Goal: Transaction & Acquisition: Purchase product/service

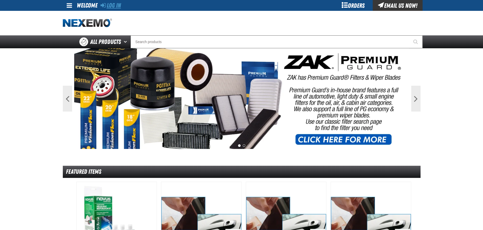
click at [117, 7] on link "Log In" at bounding box center [110, 5] width 20 height 7
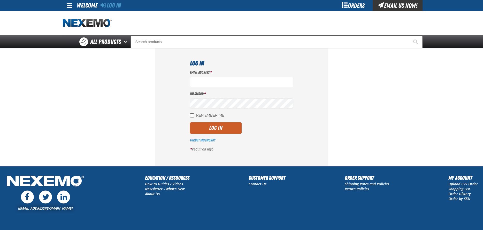
type input "acortez@vtaig.com"
click at [190, 115] on input "Remember Me" at bounding box center [192, 115] width 4 height 4
checkbox input "true"
click at [209, 129] on button "Log In" at bounding box center [216, 127] width 52 height 11
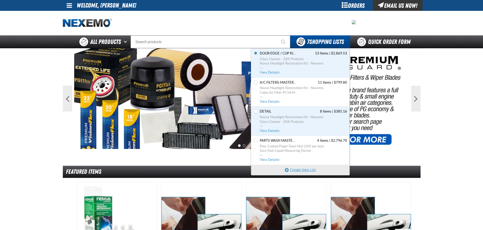
click at [301, 170] on button "Create New List" at bounding box center [300, 170] width 98 height 10
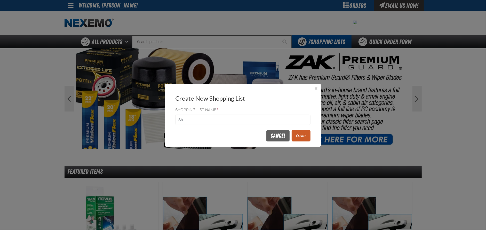
type input "S"
type input "9/2#1"
click at [304, 137] on button "Create" at bounding box center [301, 135] width 19 height 11
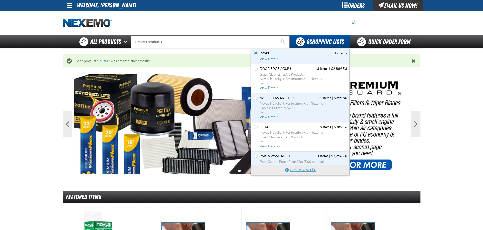
click at [304, 168] on button "Create New List" at bounding box center [300, 170] width 98 height 10
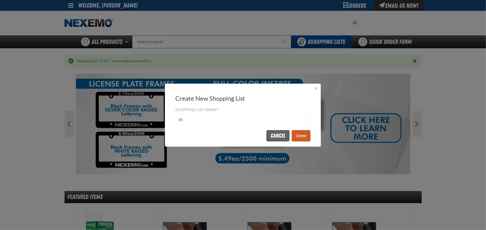
type input "S"
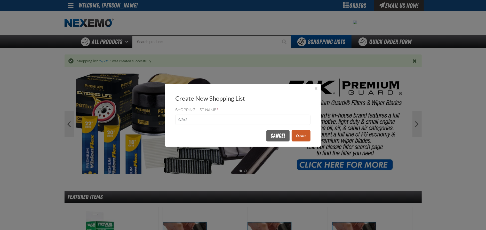
type input "9/2#2"
click at [299, 134] on button "Create" at bounding box center [301, 135] width 19 height 11
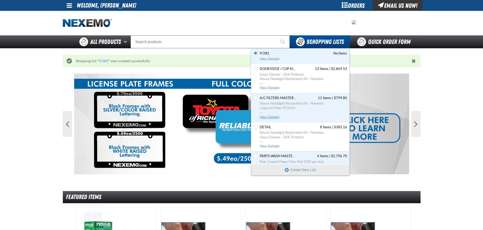
click at [270, 115] on span "View Details" at bounding box center [270, 117] width 21 height 4
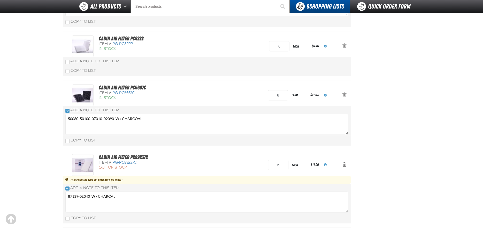
scroll to position [258, 0]
click at [125, 88] on link "Cabin Air Filter PC5667C" at bounding box center [122, 88] width 47 height 6
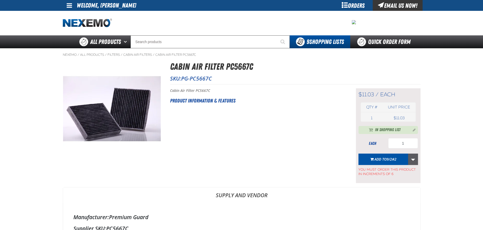
click at [412, 158] on link "More Actions" at bounding box center [413, 159] width 10 height 11
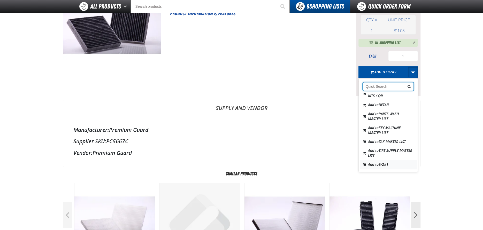
scroll to position [103, 0]
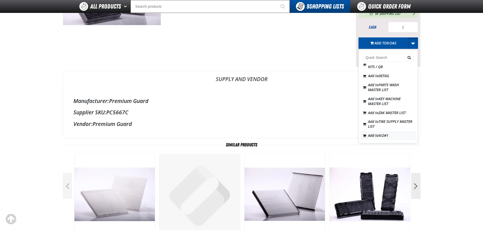
click at [384, 136] on span "9/2#1" at bounding box center [383, 135] width 10 height 5
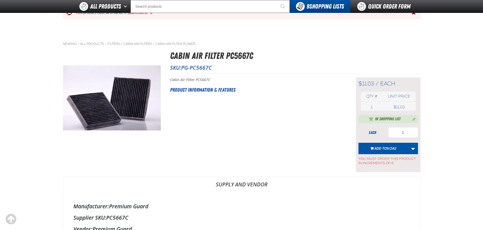
scroll to position [0, 0]
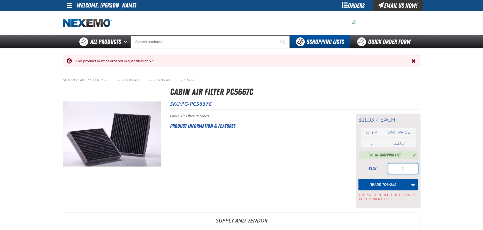
click at [410, 168] on input "1" at bounding box center [403, 168] width 30 height 10
type input "96"
click at [413, 186] on link "More Actions" at bounding box center [413, 184] width 10 height 11
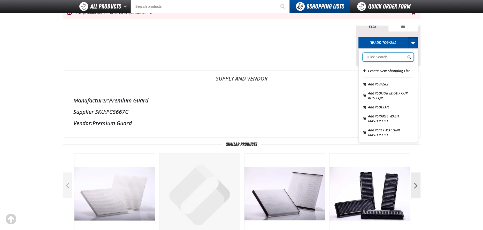
scroll to position [62, 0]
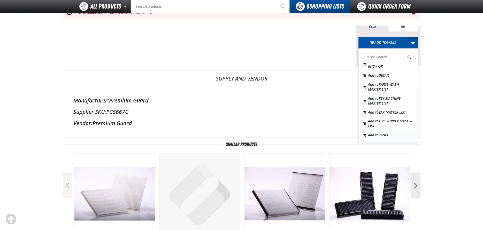
click at [385, 136] on span "9/2#1" at bounding box center [383, 134] width 10 height 5
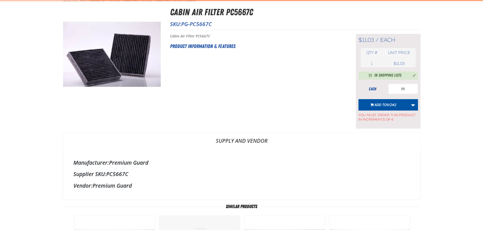
scroll to position [26, 0]
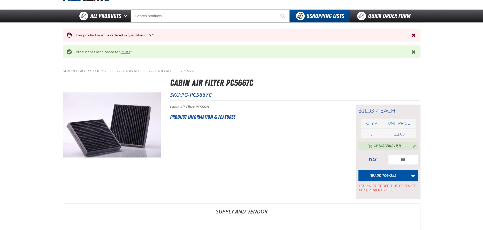
click at [126, 51] on link "9/2#1" at bounding box center [126, 52] width 10 height 4
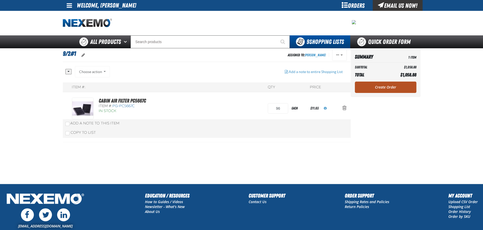
click at [380, 87] on link "Create Order" at bounding box center [385, 87] width 61 height 11
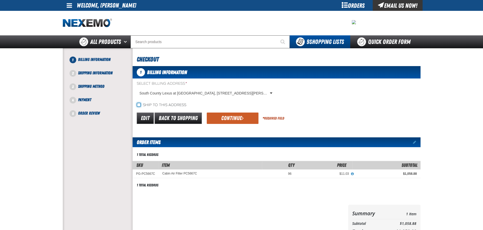
click at [138, 105] on input "Ship to this address" at bounding box center [139, 105] width 4 height 4
checkbox input "true"
click at [228, 121] on button "Continue" at bounding box center [233, 118] width 52 height 11
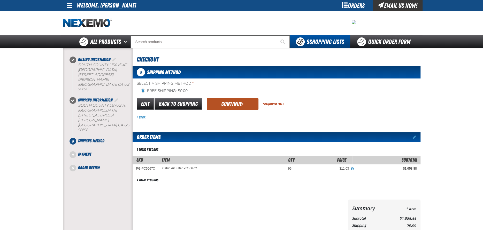
click at [231, 103] on button "Continue" at bounding box center [233, 103] width 52 height 11
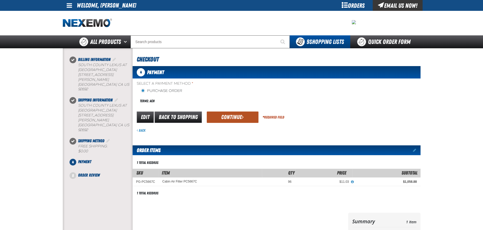
click at [231, 117] on button "Continue" at bounding box center [233, 117] width 52 height 11
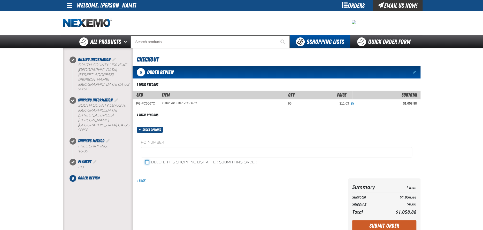
click at [148, 162] on input "Delete this shopping list after submitting order" at bounding box center [147, 162] width 4 height 4
checkbox input "true"
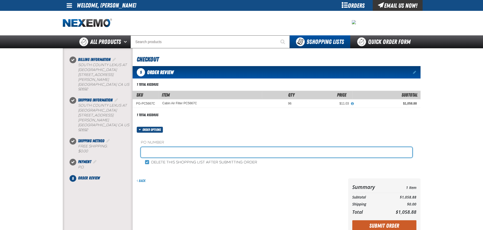
click at [156, 152] on input "text" at bounding box center [276, 152] width 271 height 10
type input "9/2/2025"
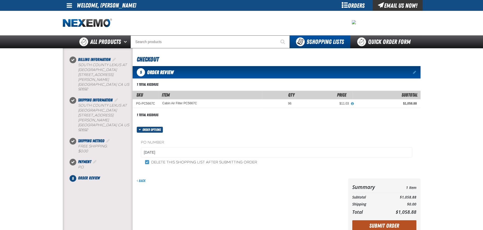
click at [382, 224] on button "Submit Order" at bounding box center [384, 225] width 64 height 11
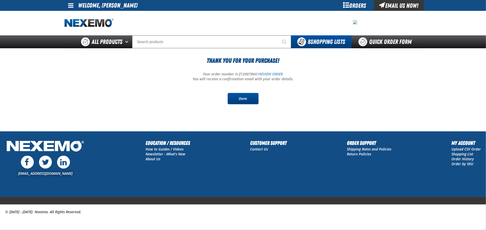
click at [247, 98] on link "Done" at bounding box center [243, 98] width 31 height 11
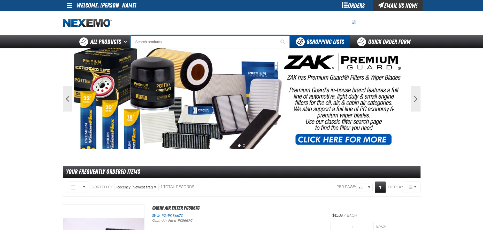
click at [161, 42] on input "Search" at bounding box center [209, 41] width 159 height 13
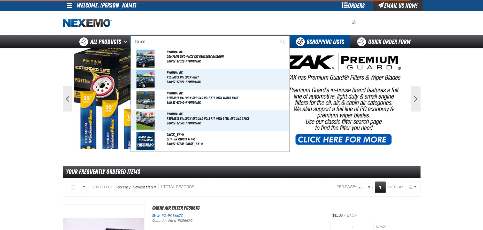
type input "bk100"
click at [277, 35] on button "Start Searching" at bounding box center [283, 41] width 13 height 13
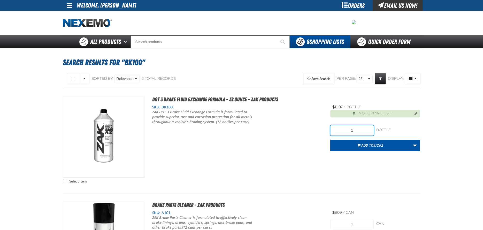
click at [362, 130] on input "1" at bounding box center [351, 130] width 43 height 10
click at [355, 130] on input "721" at bounding box center [351, 130] width 43 height 10
type input "72"
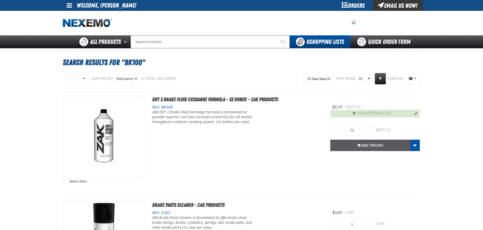
click at [364, 146] on span "Add to 9/2#2" at bounding box center [372, 145] width 22 height 5
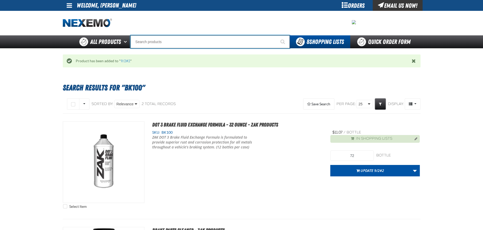
click at [159, 43] on input "Search" at bounding box center [209, 41] width 159 height 13
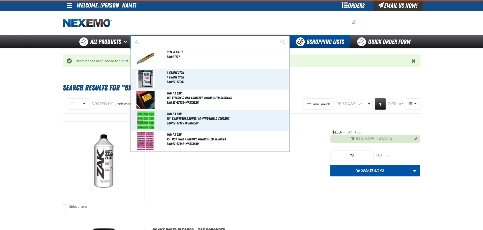
type input "AC"
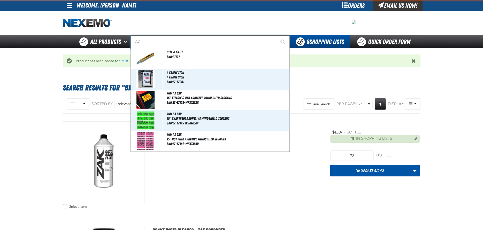
type input "AC Power Booster - ZAK Products"
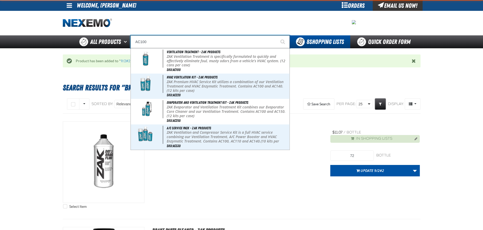
type input "AC100"
click at [277, 35] on button "Start Searching" at bounding box center [283, 41] width 13 height 13
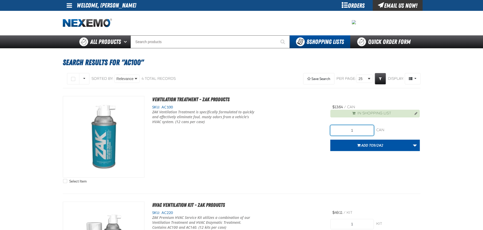
click at [363, 131] on input "1" at bounding box center [351, 130] width 43 height 10
type input "48"
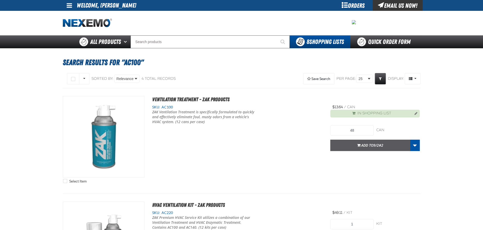
click at [368, 145] on span "Add to 9/2#2" at bounding box center [372, 145] width 22 height 5
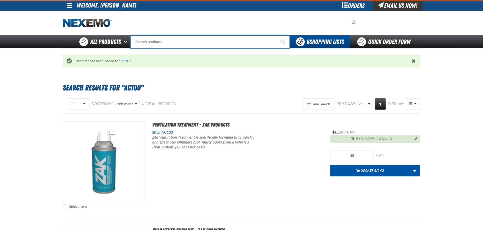
click at [157, 42] on input "Search" at bounding box center [209, 41] width 159 height 13
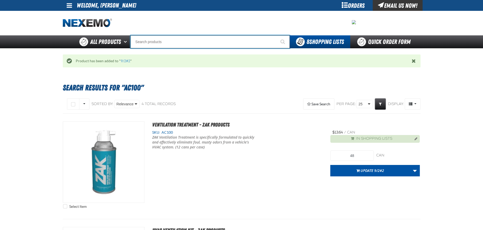
type input "D"
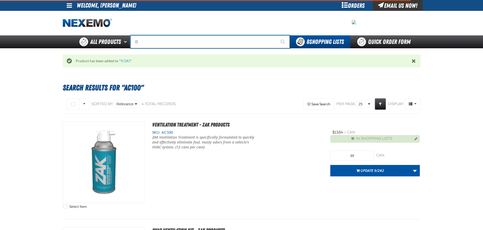
type input "D Alkaline Battery 1.5 Volt (ph)"
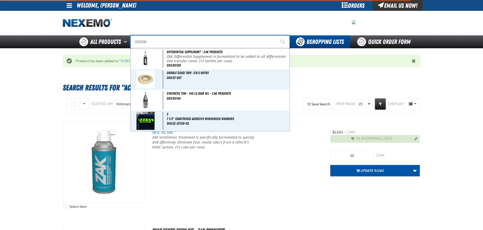
type input "DS100"
click at [277, 35] on button "Start Searching" at bounding box center [283, 41] width 13 height 13
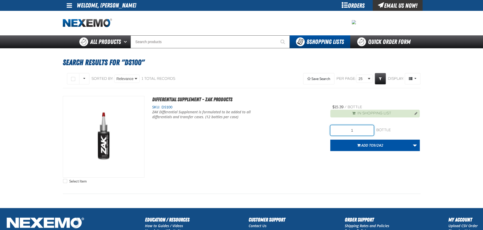
click at [359, 131] on input "1" at bounding box center [351, 130] width 43 height 10
type input "24"
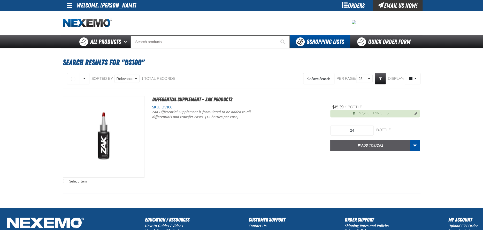
click at [362, 145] on span "Add to 9/2#2" at bounding box center [372, 145] width 22 height 5
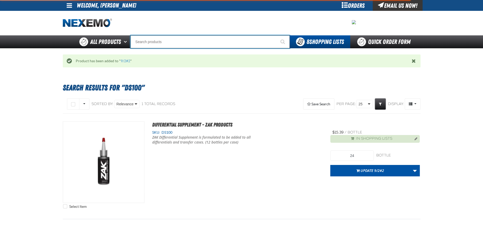
click at [153, 39] on input "Search" at bounding box center [209, 41] width 159 height 13
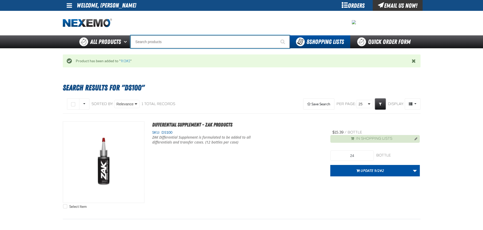
type input "C"
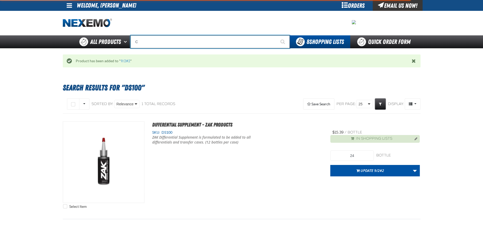
type input "C Alkaline Battery 1.5 Volt (12 per pack)"
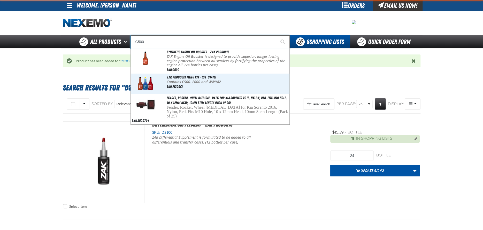
type input "C500"
click at [277, 35] on button "Start Searching" at bounding box center [283, 41] width 13 height 13
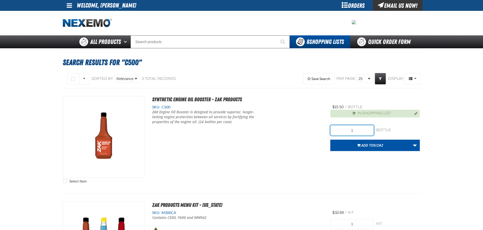
click at [350, 130] on input "1" at bounding box center [351, 130] width 43 height 10
click at [362, 126] on input "21" at bounding box center [351, 130] width 43 height 10
type input "216"
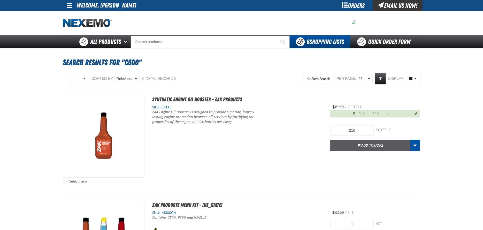
click at [365, 147] on span "Add to 9/2#2" at bounding box center [372, 145] width 22 height 5
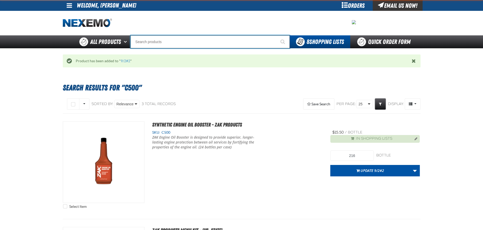
click at [157, 44] on input "Search" at bounding box center [209, 41] width 159 height 13
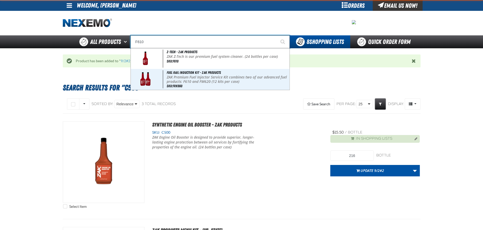
type input "F610"
click at [277, 35] on button "Start Searching" at bounding box center [283, 41] width 13 height 13
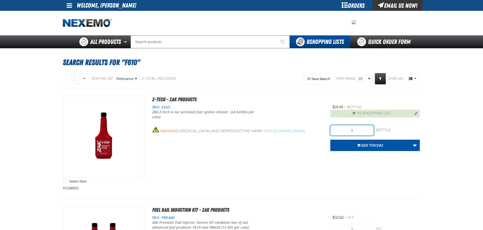
click at [356, 129] on input "1" at bounding box center [351, 130] width 43 height 10
type input "216"
click at [365, 146] on span "Add to 9/2#2" at bounding box center [372, 145] width 22 height 5
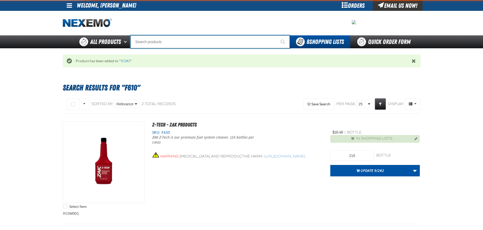
click at [163, 40] on input "Search" at bounding box center [209, 41] width 159 height 13
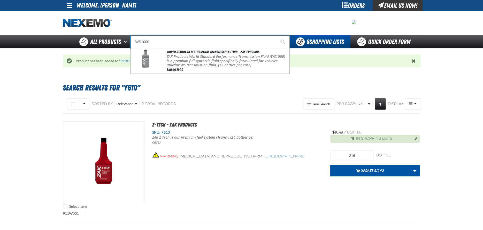
type input "WS1000"
click at [277, 35] on button "Start Searching" at bounding box center [283, 41] width 13 height 13
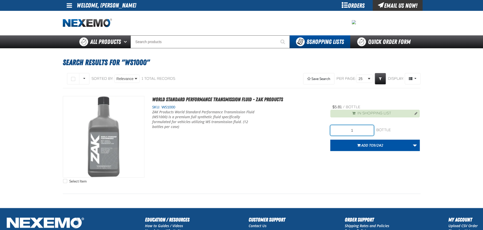
click at [357, 131] on input "1" at bounding box center [351, 130] width 43 height 10
type input "120"
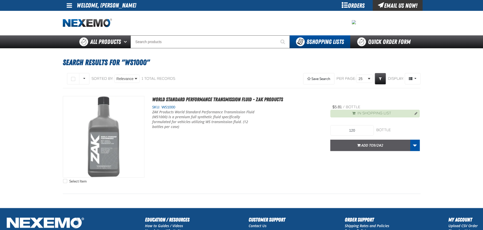
click at [363, 144] on span "Add to 9/2#2" at bounding box center [372, 145] width 22 height 5
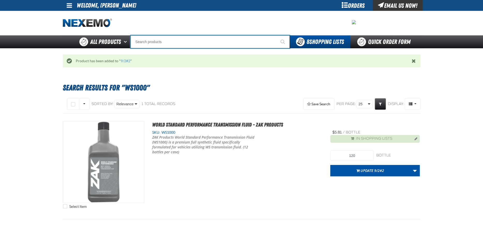
click at [184, 41] on input "Search" at bounding box center [209, 41] width 159 height 13
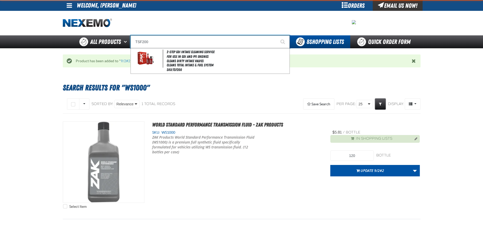
type input "TSF200"
click at [277, 35] on button "Start Searching" at bounding box center [283, 41] width 13 height 13
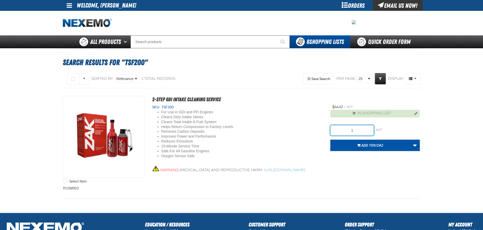
click at [360, 126] on input "1" at bounding box center [351, 130] width 43 height 10
type input "12"
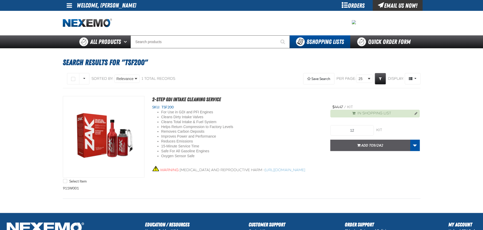
click at [361, 144] on span "Add to 9/2#2" at bounding box center [372, 145] width 22 height 5
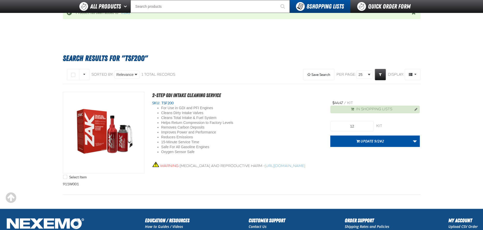
scroll to position [16, 0]
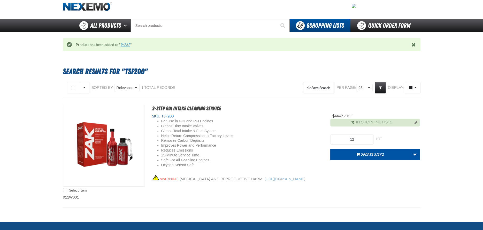
click at [123, 43] on link "9/2#2" at bounding box center [126, 45] width 10 height 4
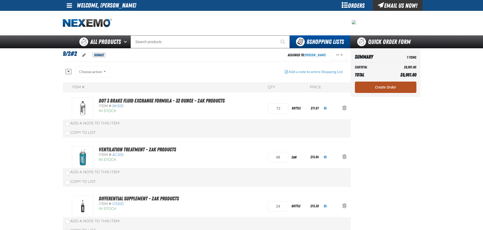
click at [378, 83] on link "Create Order" at bounding box center [385, 87] width 61 height 11
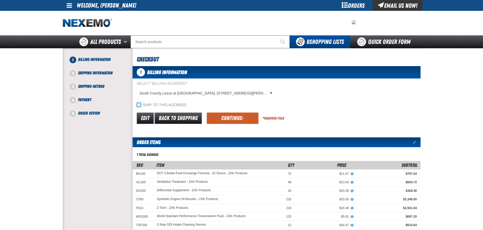
click at [139, 105] on input "Ship to this address" at bounding box center [139, 105] width 4 height 4
checkbox input "true"
click at [217, 116] on button "Continue" at bounding box center [233, 118] width 52 height 11
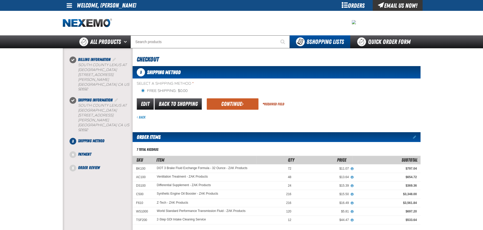
click at [227, 104] on button "Continue" at bounding box center [233, 103] width 52 height 11
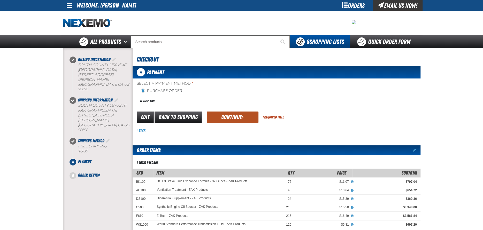
click at [217, 116] on button "Continue" at bounding box center [233, 117] width 52 height 11
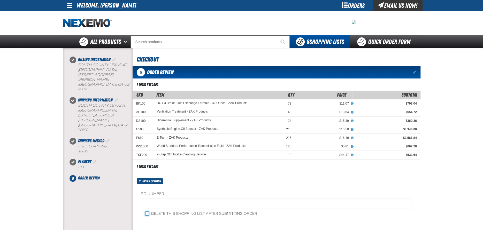
click at [148, 215] on input "Delete this shopping list after submitting order" at bounding box center [147, 214] width 4 height 4
checkbox input "true"
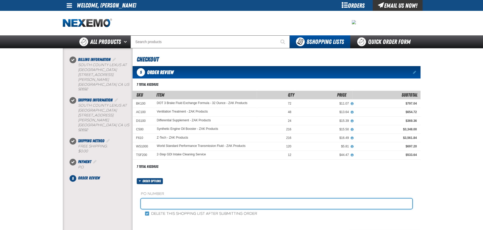
click at [156, 200] on input "text" at bounding box center [276, 204] width 271 height 10
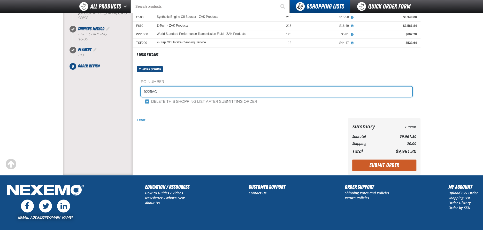
scroll to position [103, 0]
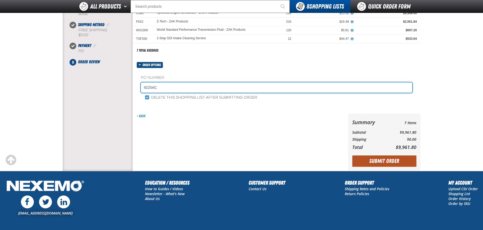
type input "9225AC"
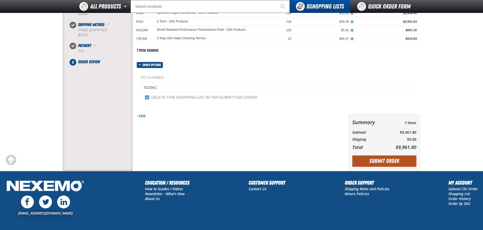
click at [363, 158] on button "Submit Order" at bounding box center [384, 160] width 64 height 11
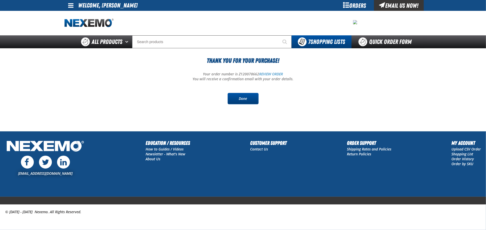
click at [249, 97] on link "Done" at bounding box center [243, 98] width 31 height 11
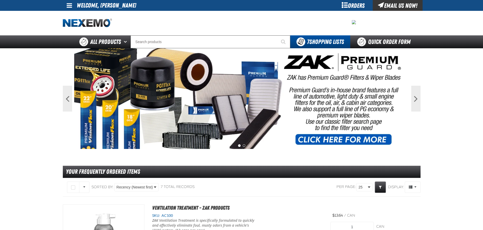
click at [67, 5] on span at bounding box center [69, 5] width 5 height 6
click at [81, 25] on link "Sign Out Sign Out" at bounding box center [74, 25] width 18 height 5
